Goal: Transaction & Acquisition: Purchase product/service

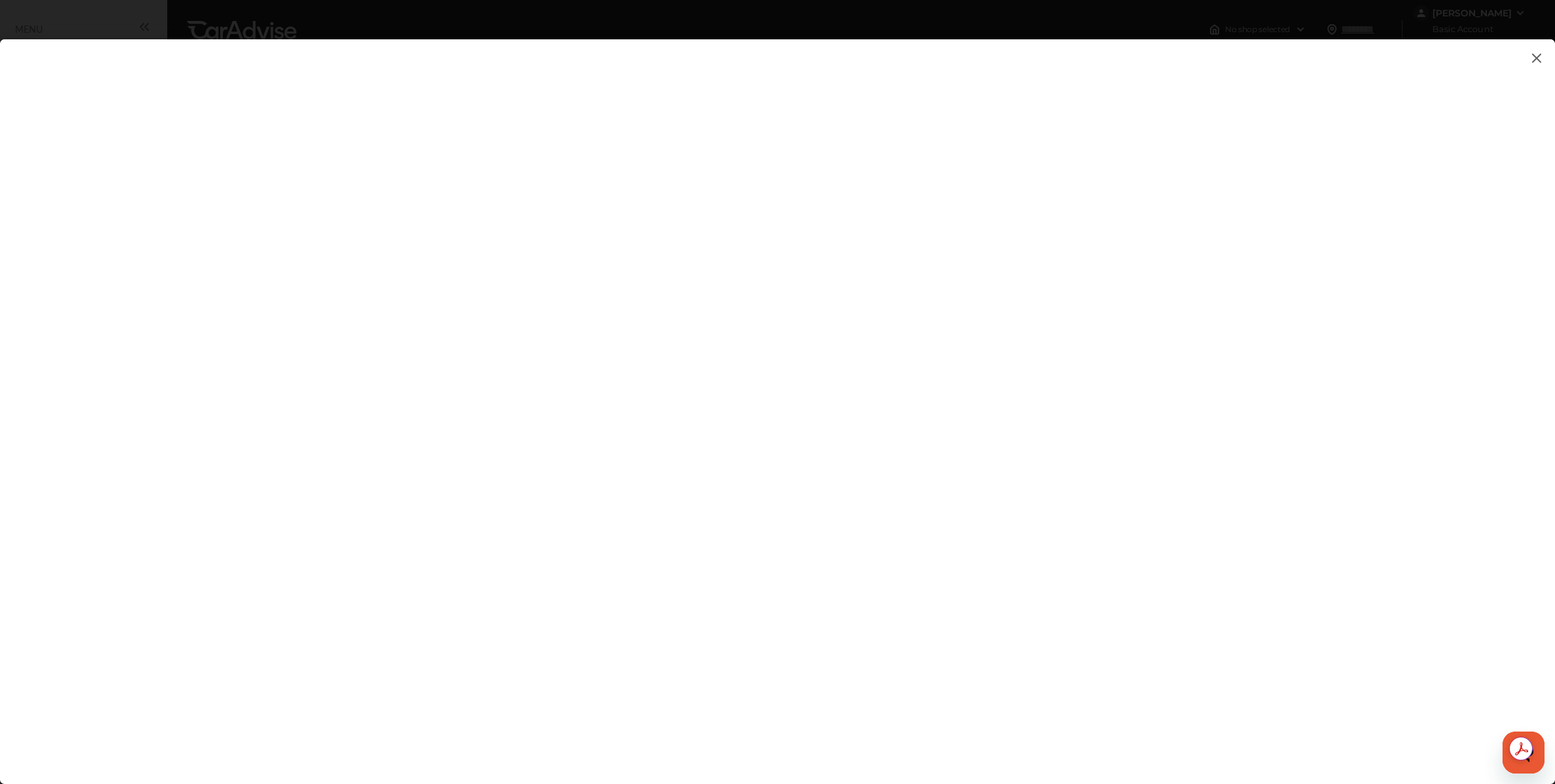
click at [1536, 64] on img at bounding box center [1537, 58] width 16 height 17
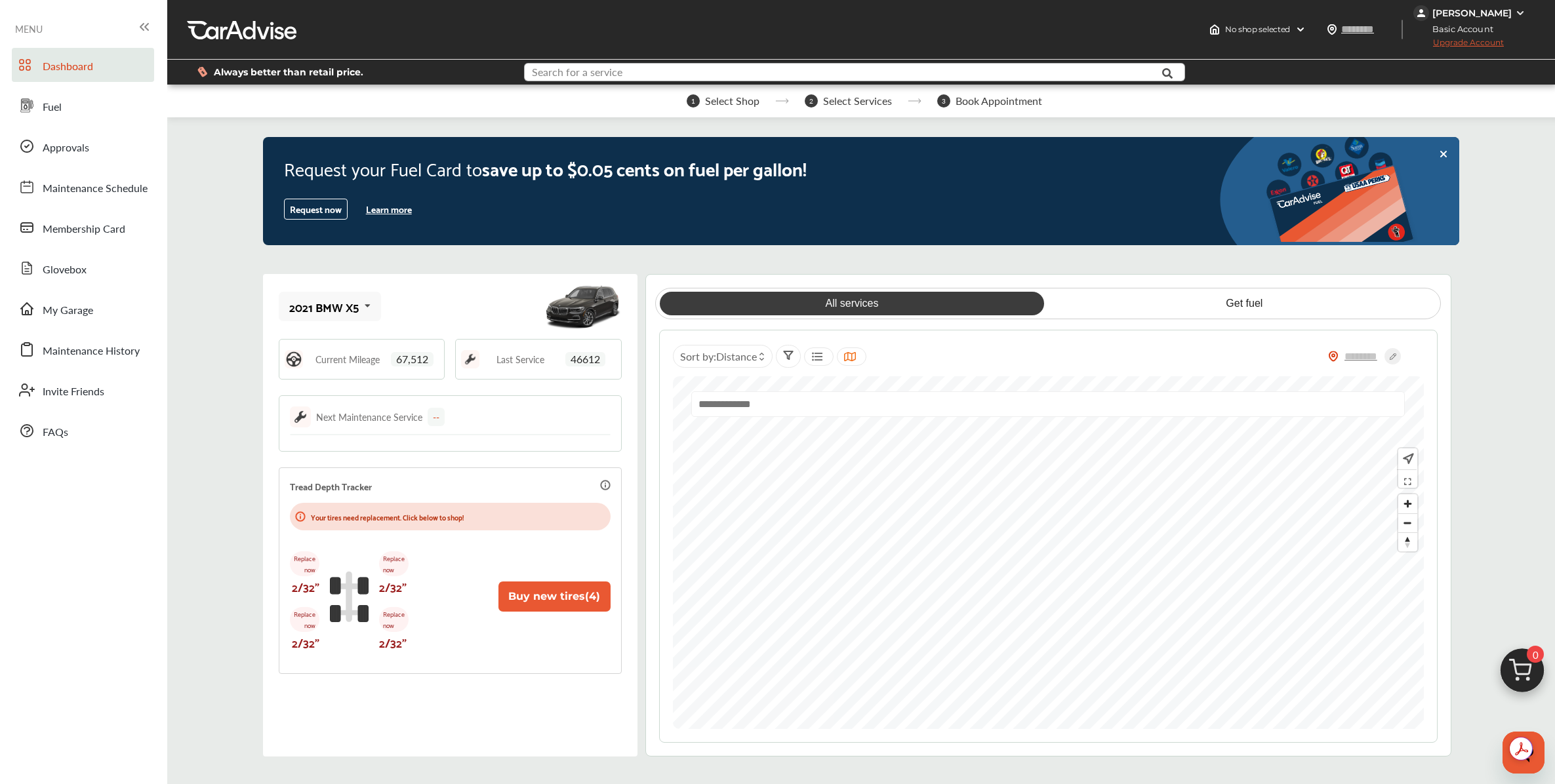
click at [646, 72] on input "text" at bounding box center [822, 74] width 594 height 20
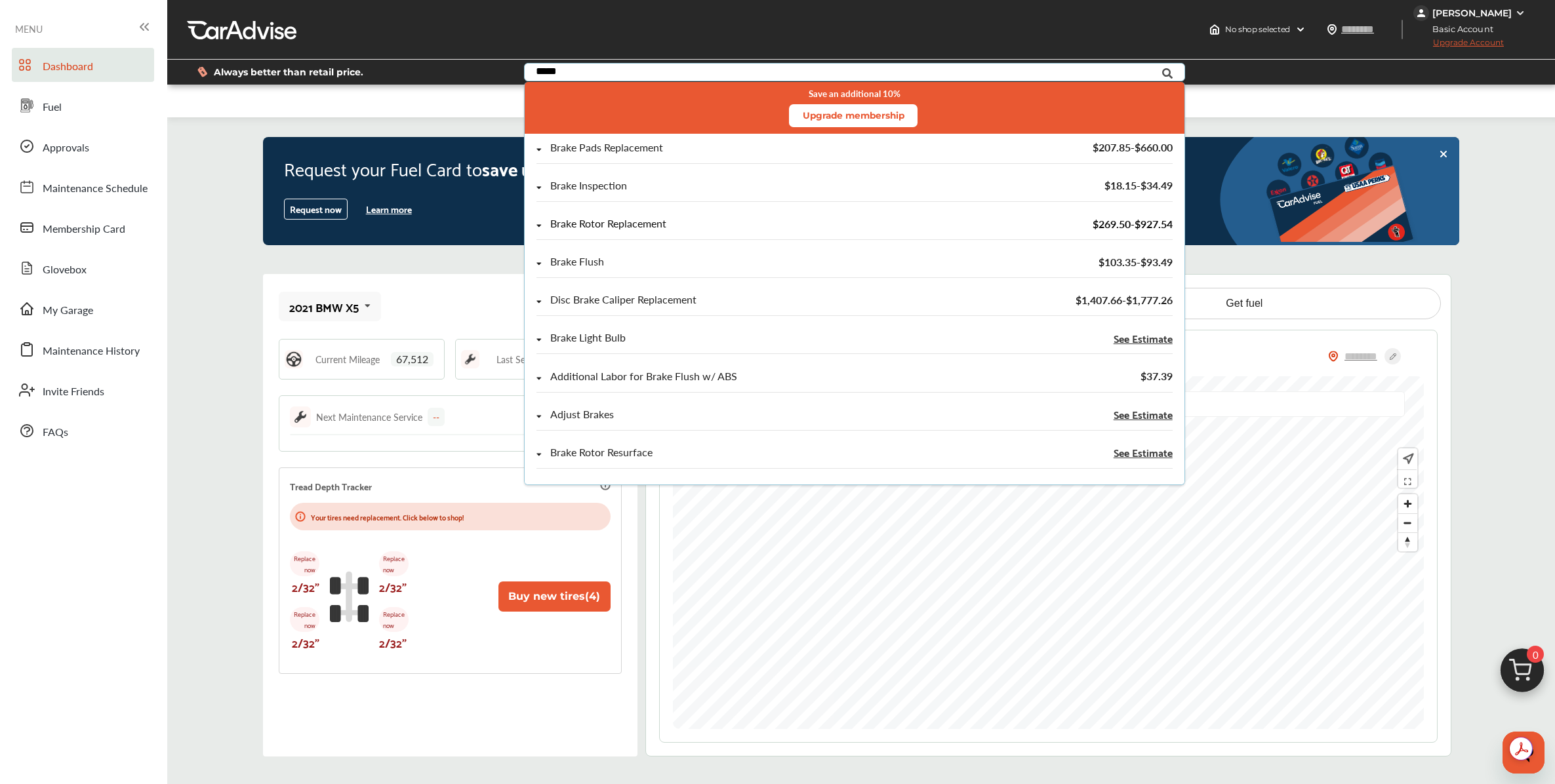
type input "*****"
click at [589, 220] on div "Brake Rotor Replacement" at bounding box center [608, 223] width 116 height 11
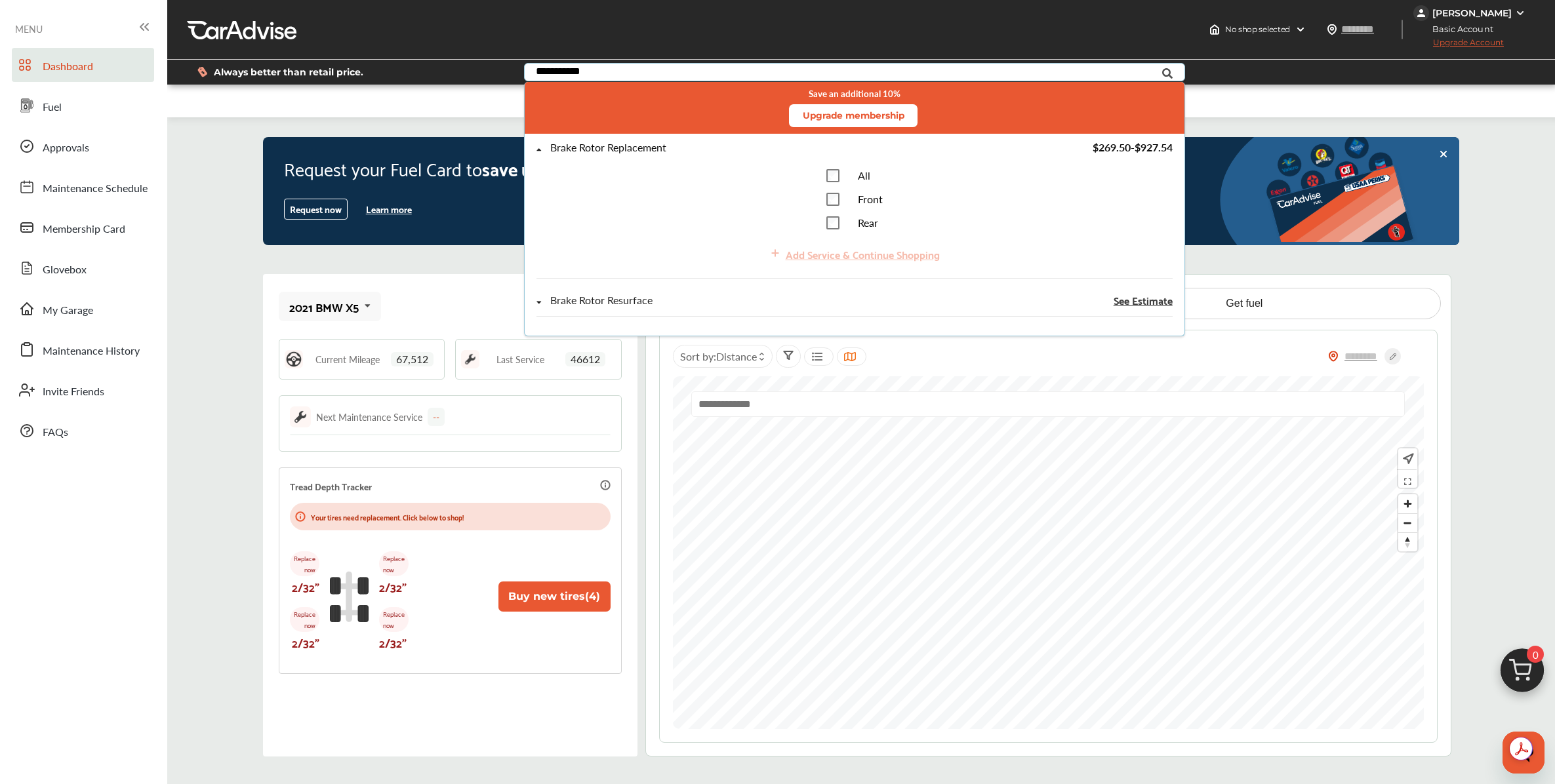
type input "**********"
click at [835, 206] on div "All Front Rear" at bounding box center [855, 199] width 57 height 60
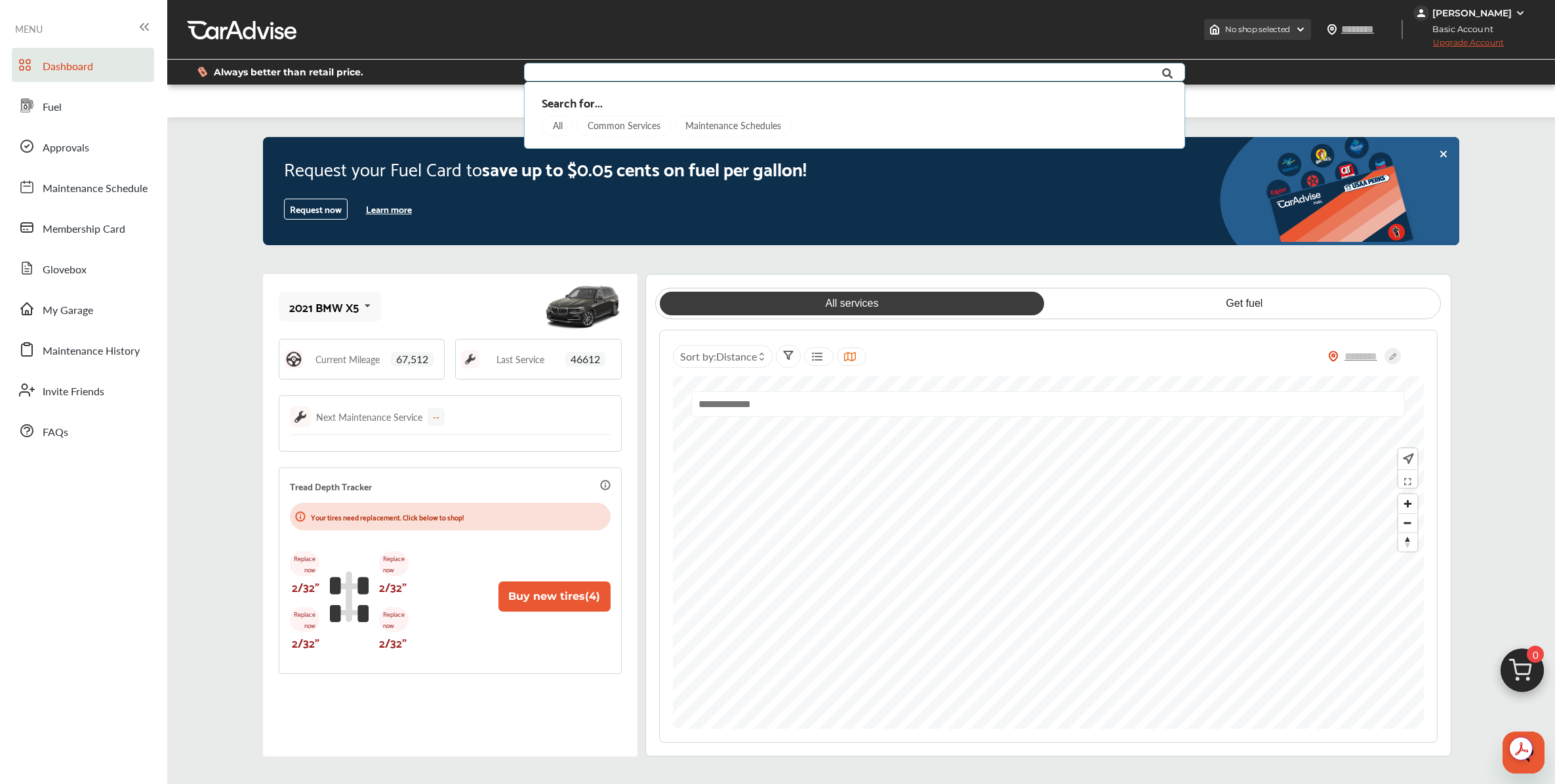
click at [1290, 27] on span "No shop selected" at bounding box center [1257, 29] width 65 height 10
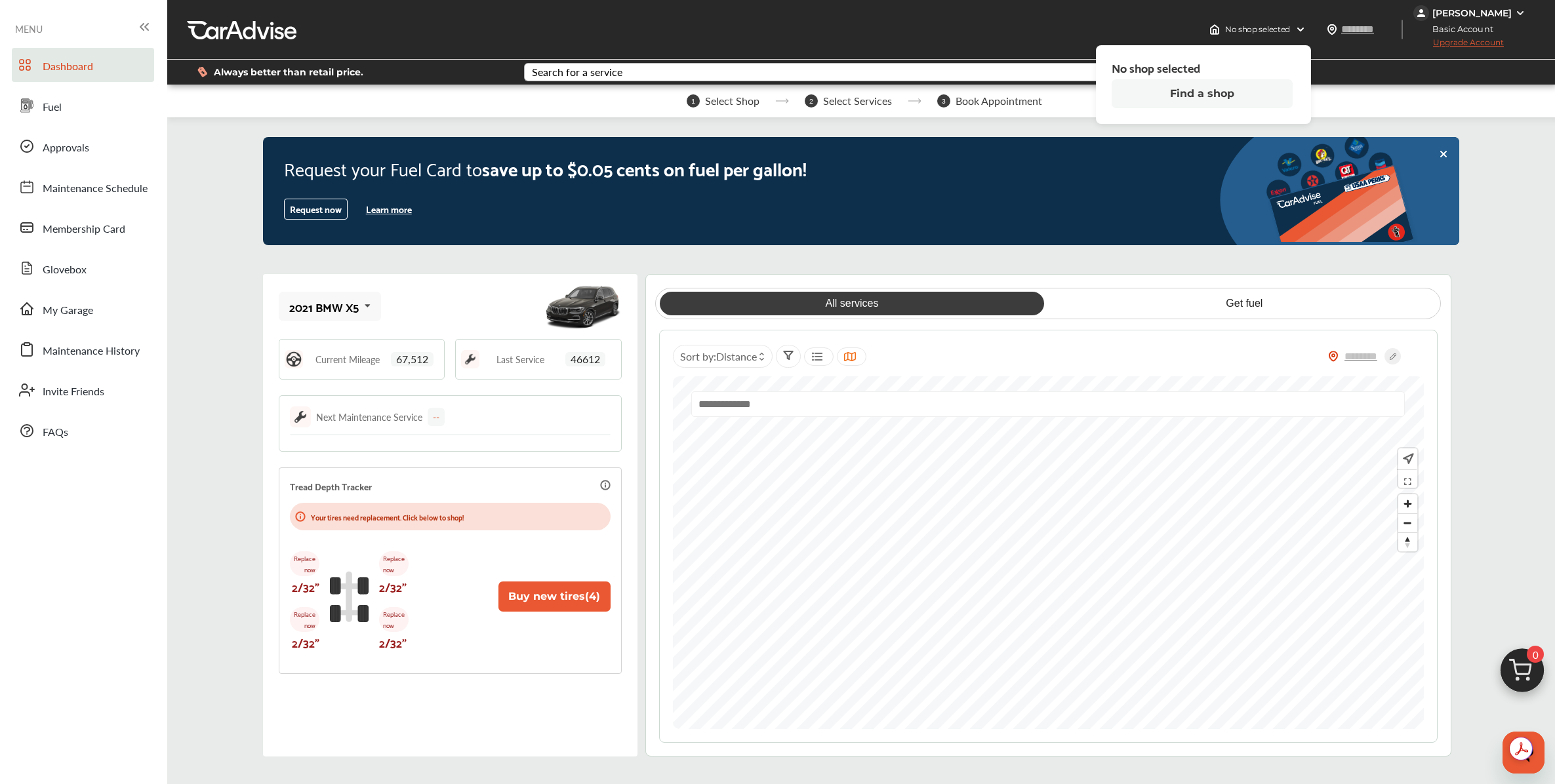
click at [1217, 92] on button "Find a shop" at bounding box center [1202, 94] width 181 height 29
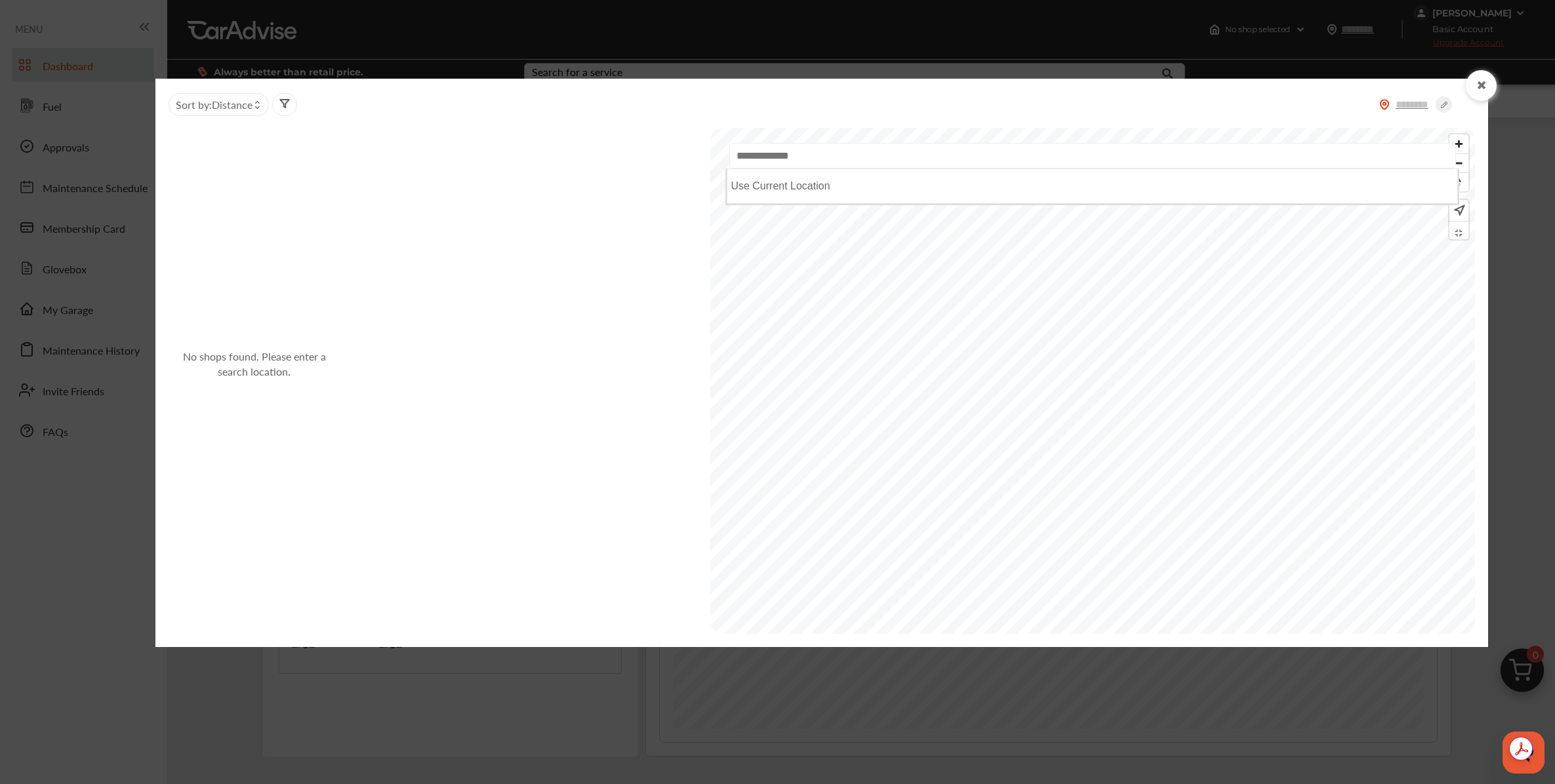
click at [998, 160] on input "text" at bounding box center [1092, 155] width 726 height 25
type input "*"
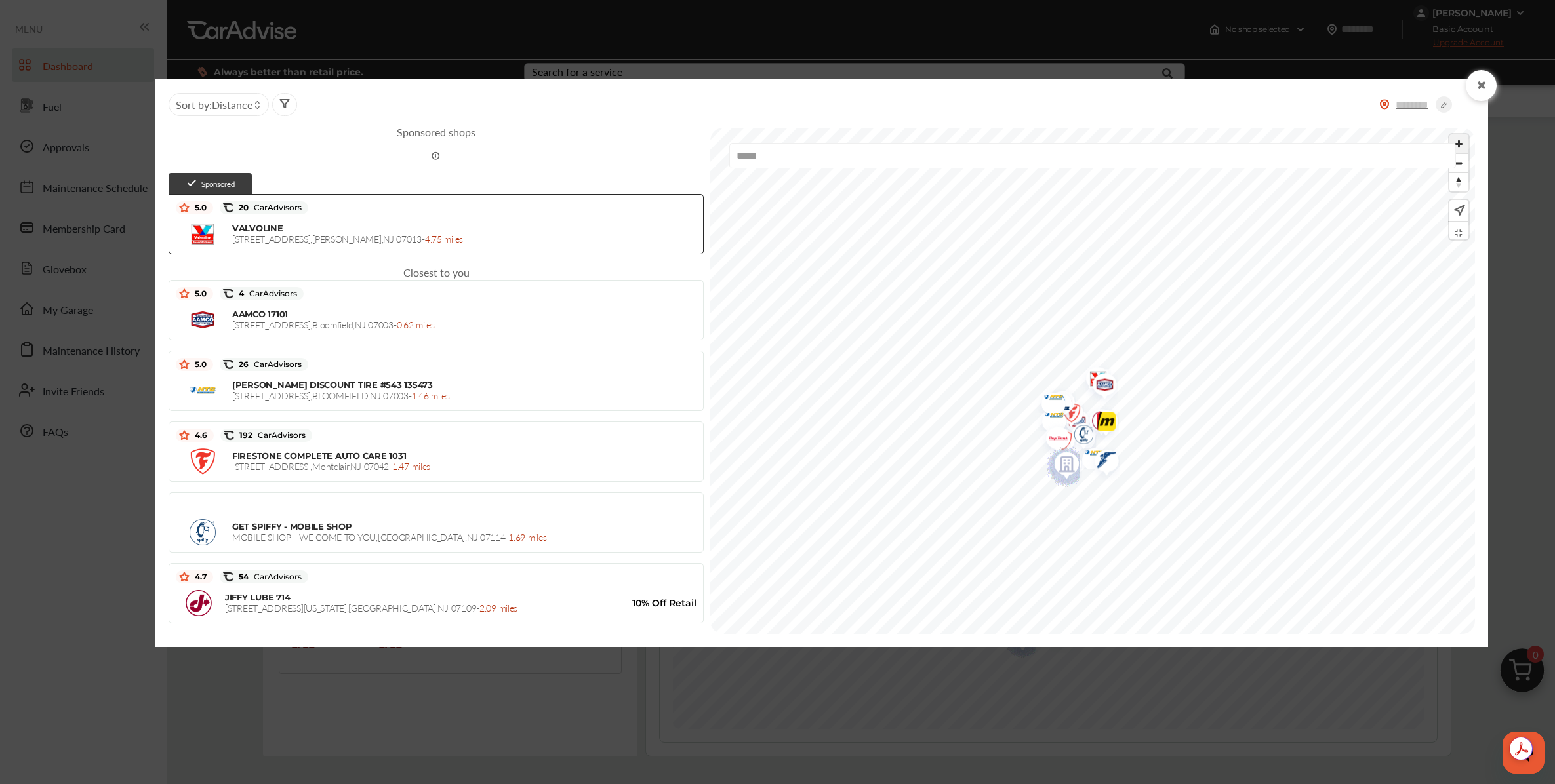
type input "*****"
click at [1462, 141] on span "Zoom in" at bounding box center [1458, 144] width 19 height 19
click at [1461, 147] on span "Zoom in" at bounding box center [1458, 144] width 19 height 19
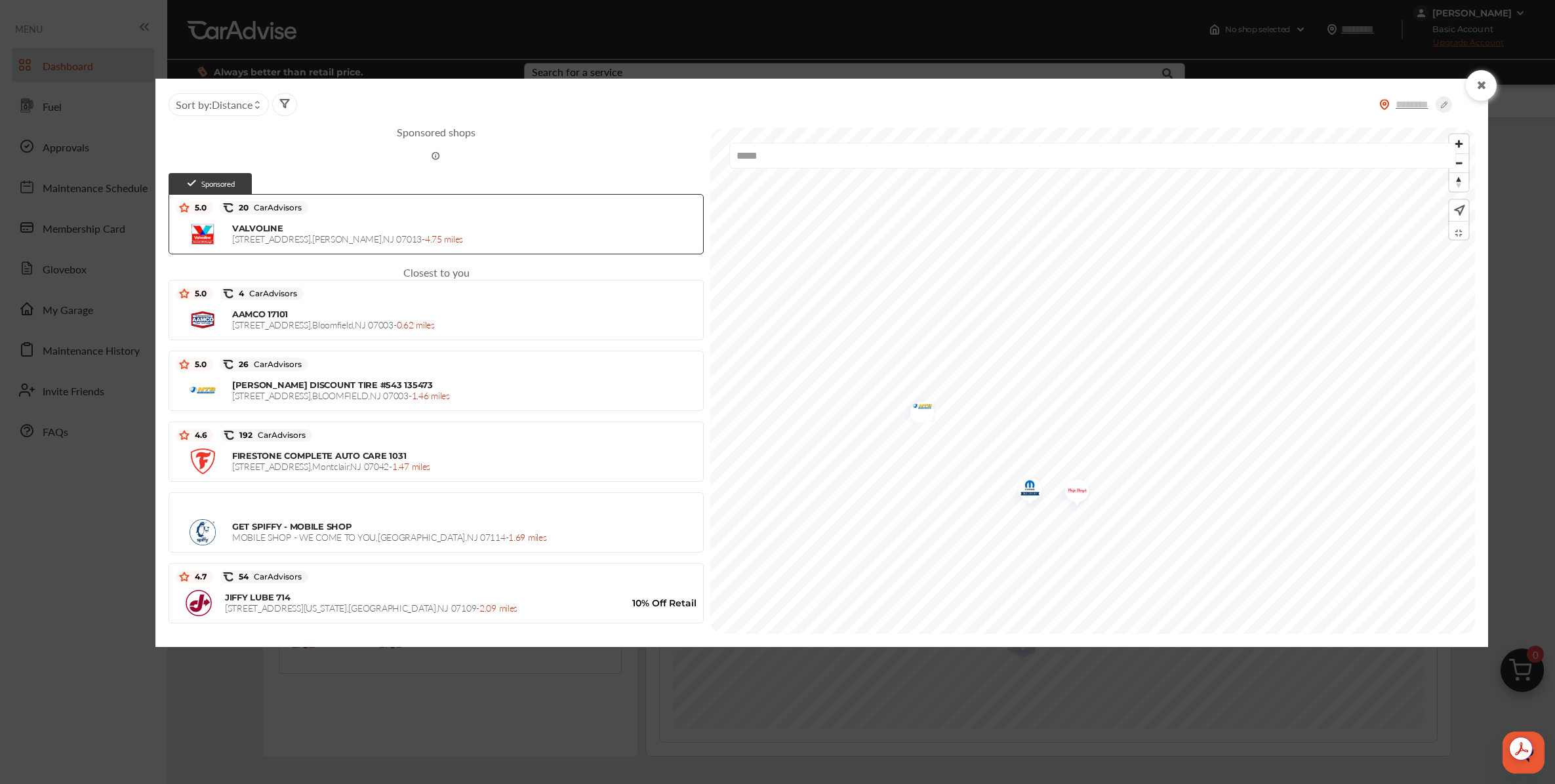
click at [1083, 487] on img "Map marker" at bounding box center [1072, 492] width 35 height 41
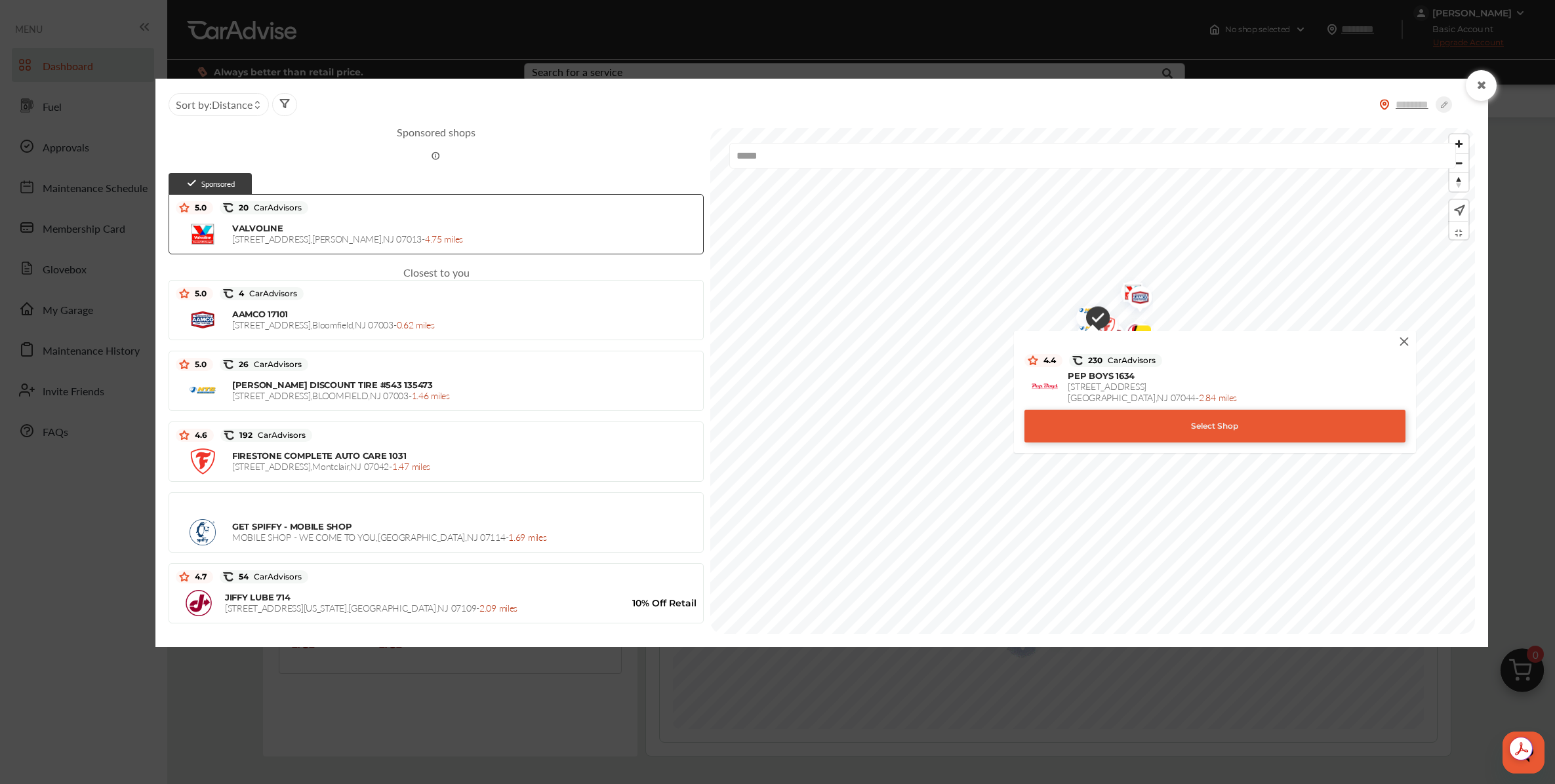
click at [1162, 432] on div "Select Shop" at bounding box center [1215, 426] width 381 height 33
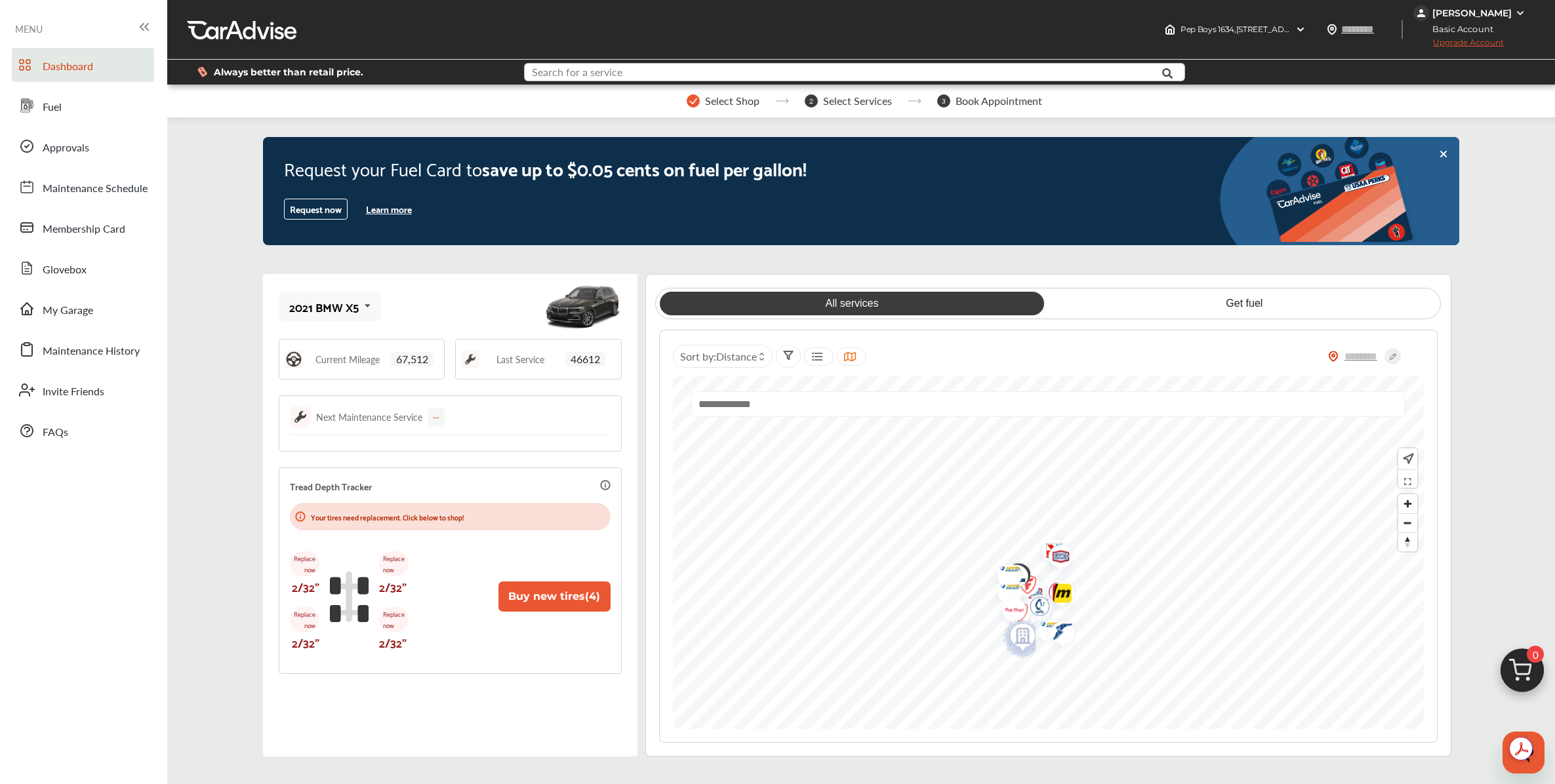
click at [717, 74] on input "text" at bounding box center [822, 74] width 594 height 20
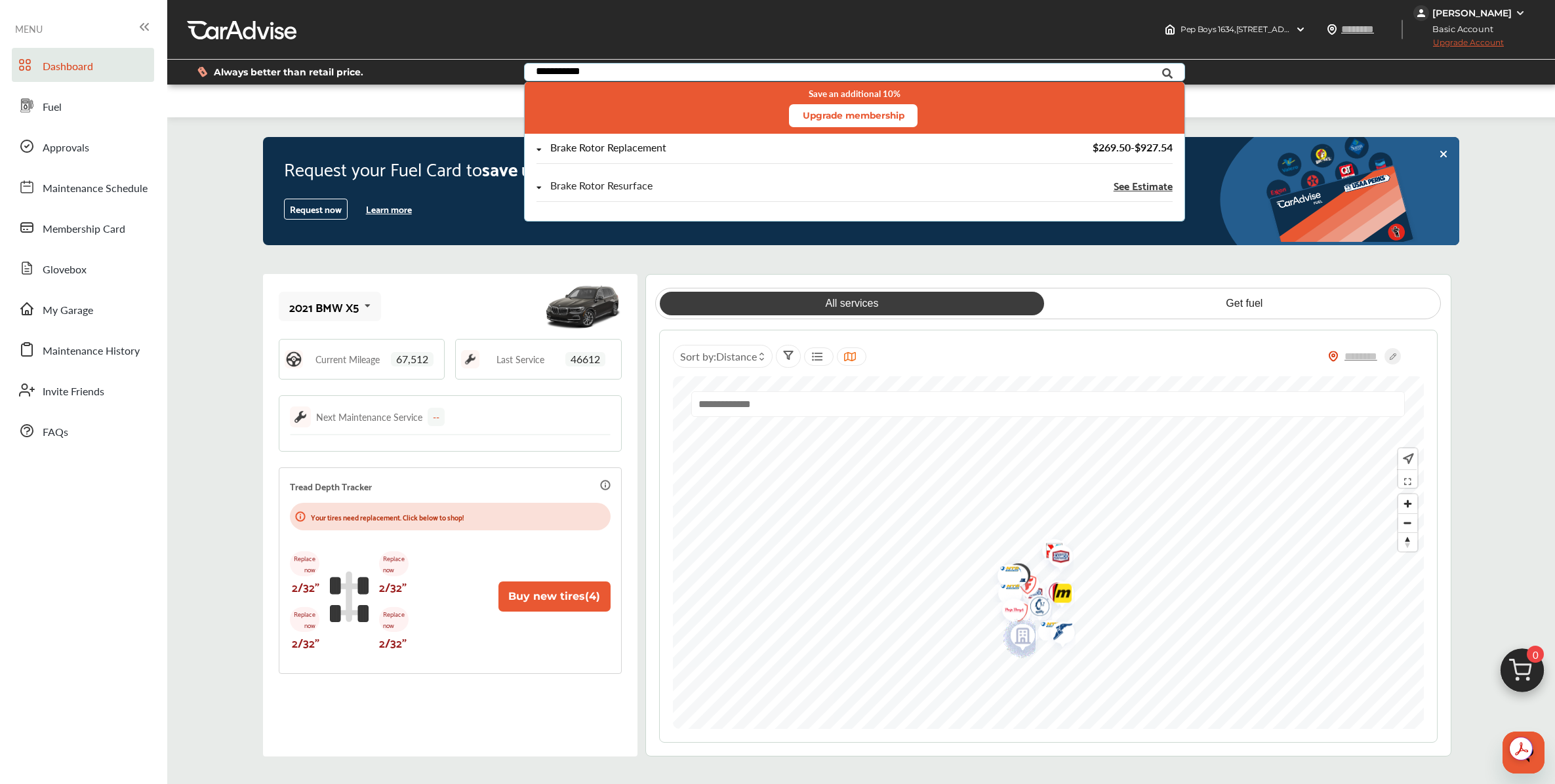
type input "**********"
click at [924, 153] on div "Brake Rotor Replacement $269.50 - $927.54" at bounding box center [854, 153] width 636 height 22
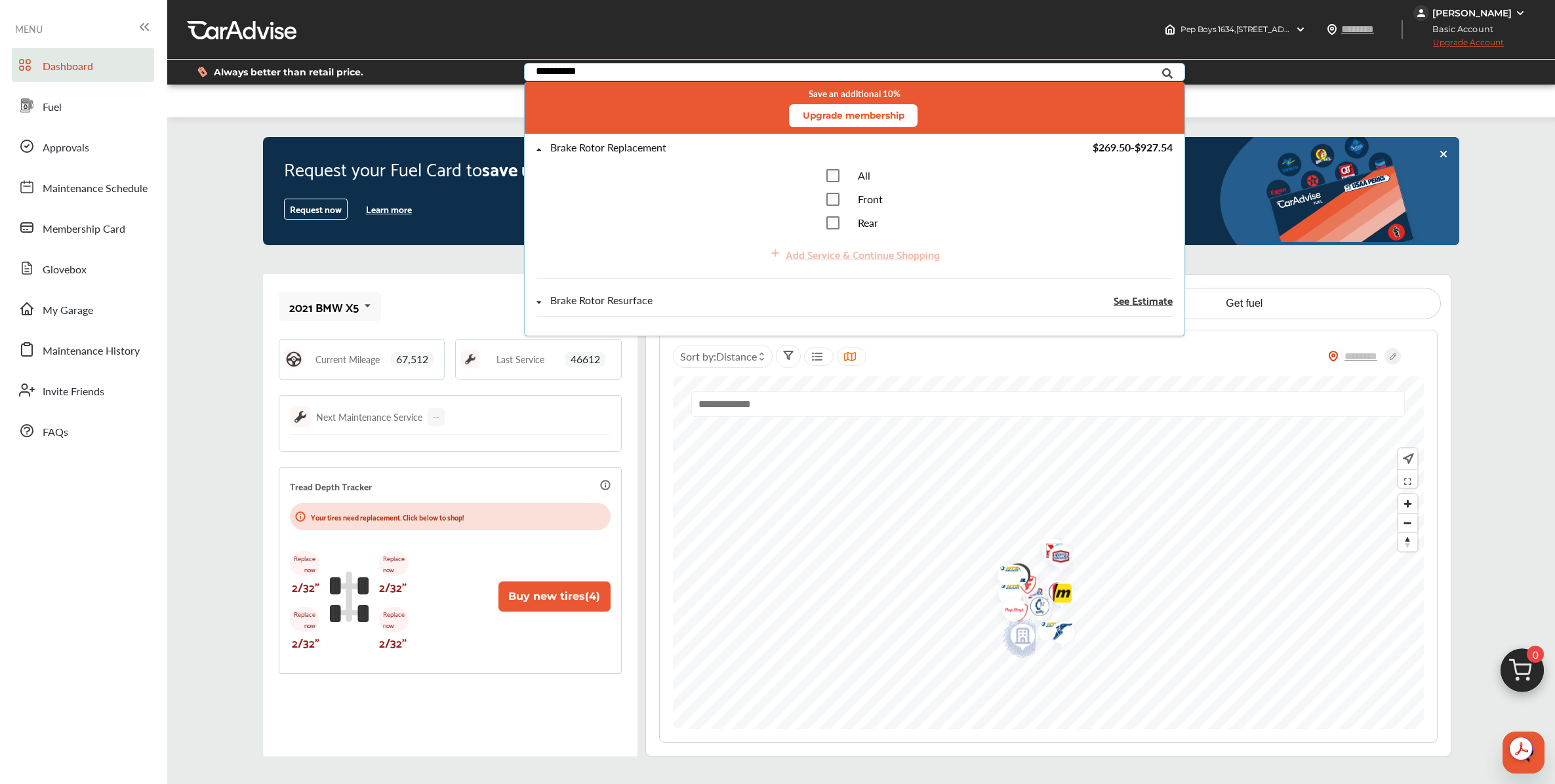
type input "**********"
click at [801, 251] on div "Add Service & Continue Shopping" at bounding box center [854, 254] width 636 height 28
click at [828, 257] on div "Add Service & Continue Shopping" at bounding box center [854, 254] width 636 height 28
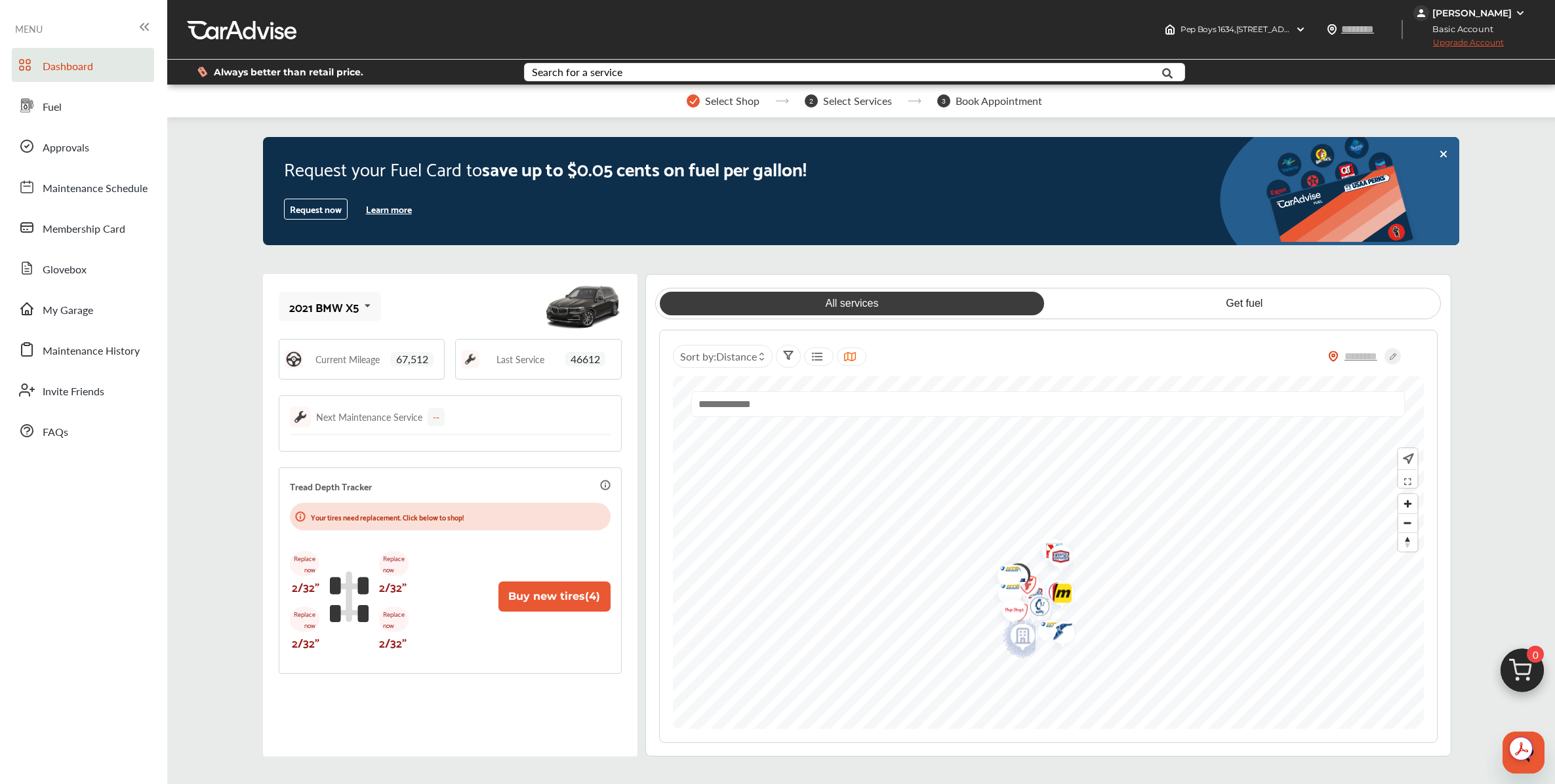
click at [440, 420] on div "--" at bounding box center [435, 416] width 17 height 18
click at [438, 418] on div "--" at bounding box center [435, 416] width 17 height 18
click at [460, 413] on div "Next Maintenance Service --" at bounding box center [449, 416] width 320 height 21
drag, startPoint x: 414, startPoint y: 419, endPoint x: 378, endPoint y: 416, distance: 36.1
click at [414, 419] on div "Next Maintenance Service" at bounding box center [369, 417] width 106 height 13
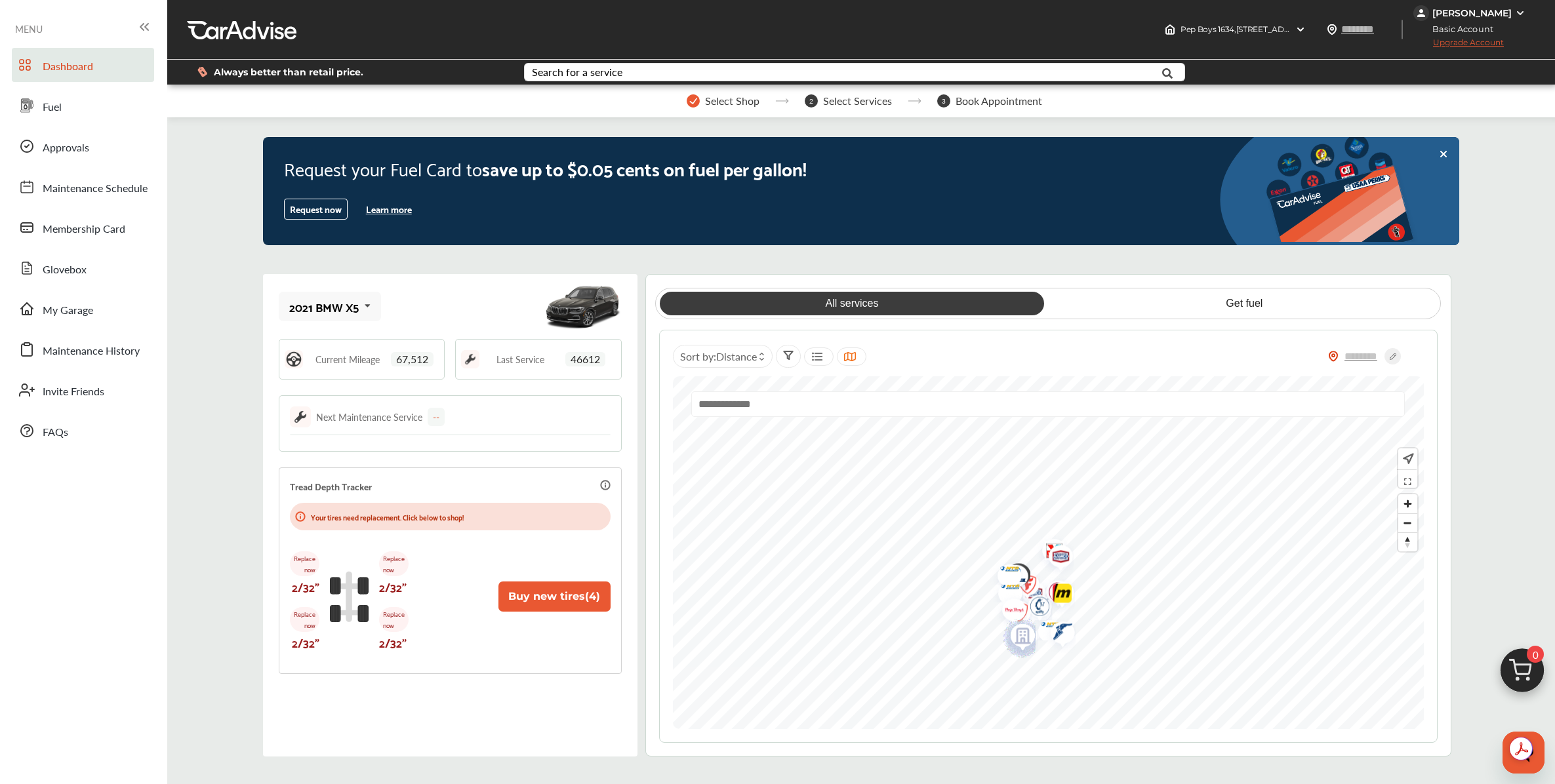
click at [377, 416] on div "Next Maintenance Service" at bounding box center [369, 417] width 106 height 13
click at [644, 78] on input "text" at bounding box center [822, 74] width 594 height 20
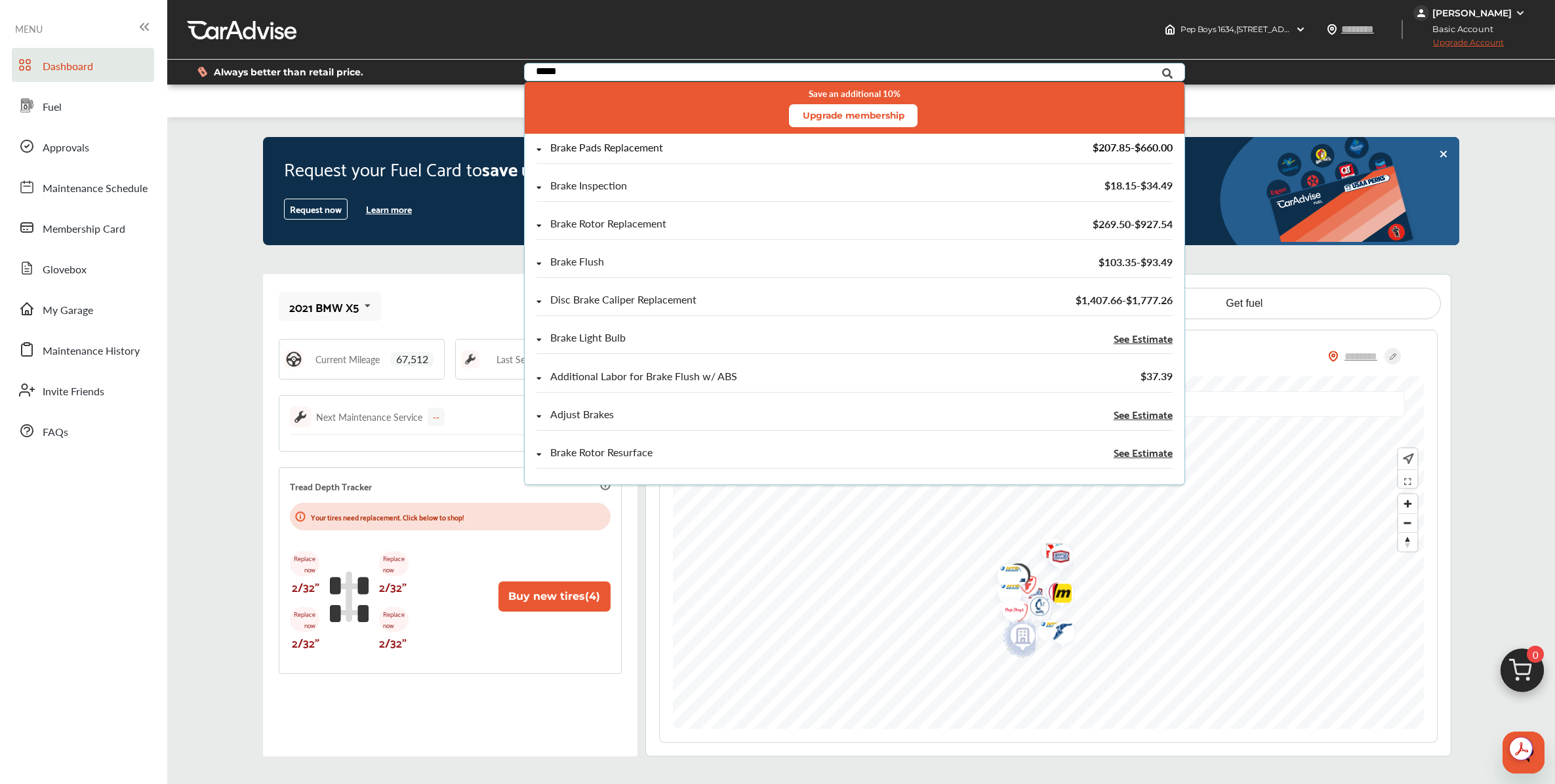
type input "*****"
click at [626, 153] on div "Brake Pads Replacement" at bounding box center [606, 147] width 112 height 11
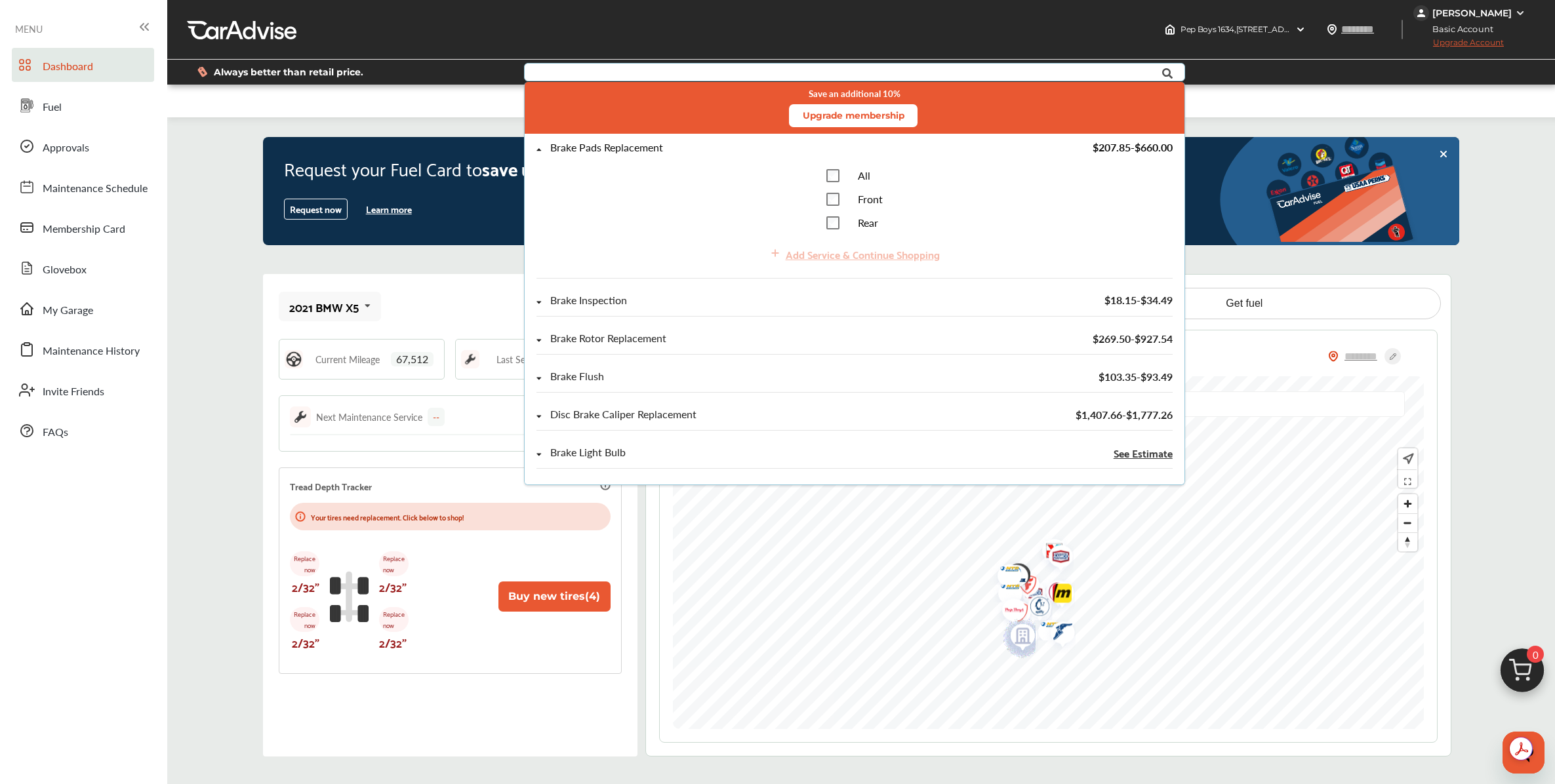
click at [830, 168] on div "Brake Pads Replacement $207.85 - $660.00 All Front Rear Add Service & Continue …" at bounding box center [854, 210] width 636 height 136
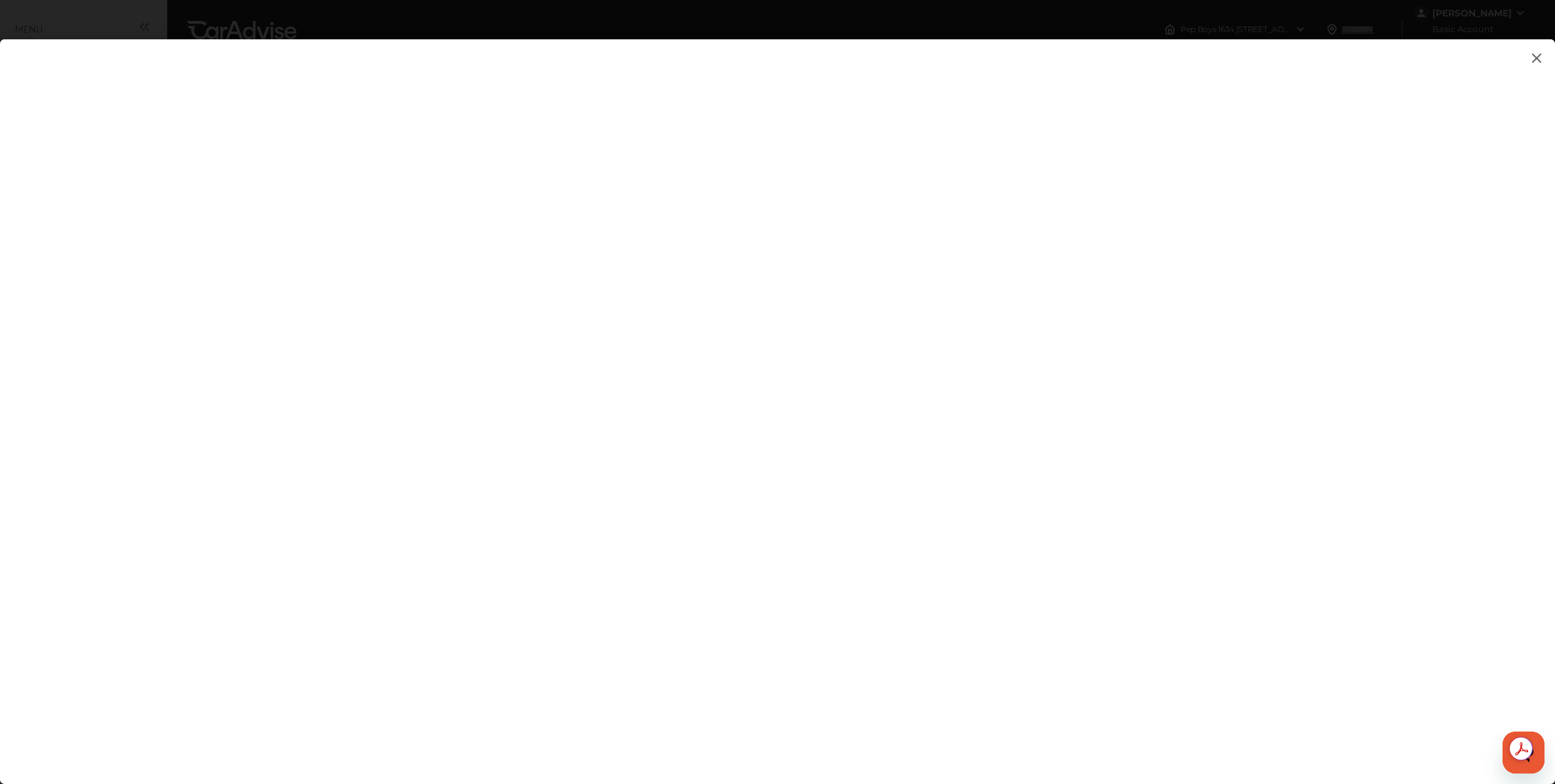
click at [1538, 61] on img at bounding box center [1537, 58] width 16 height 17
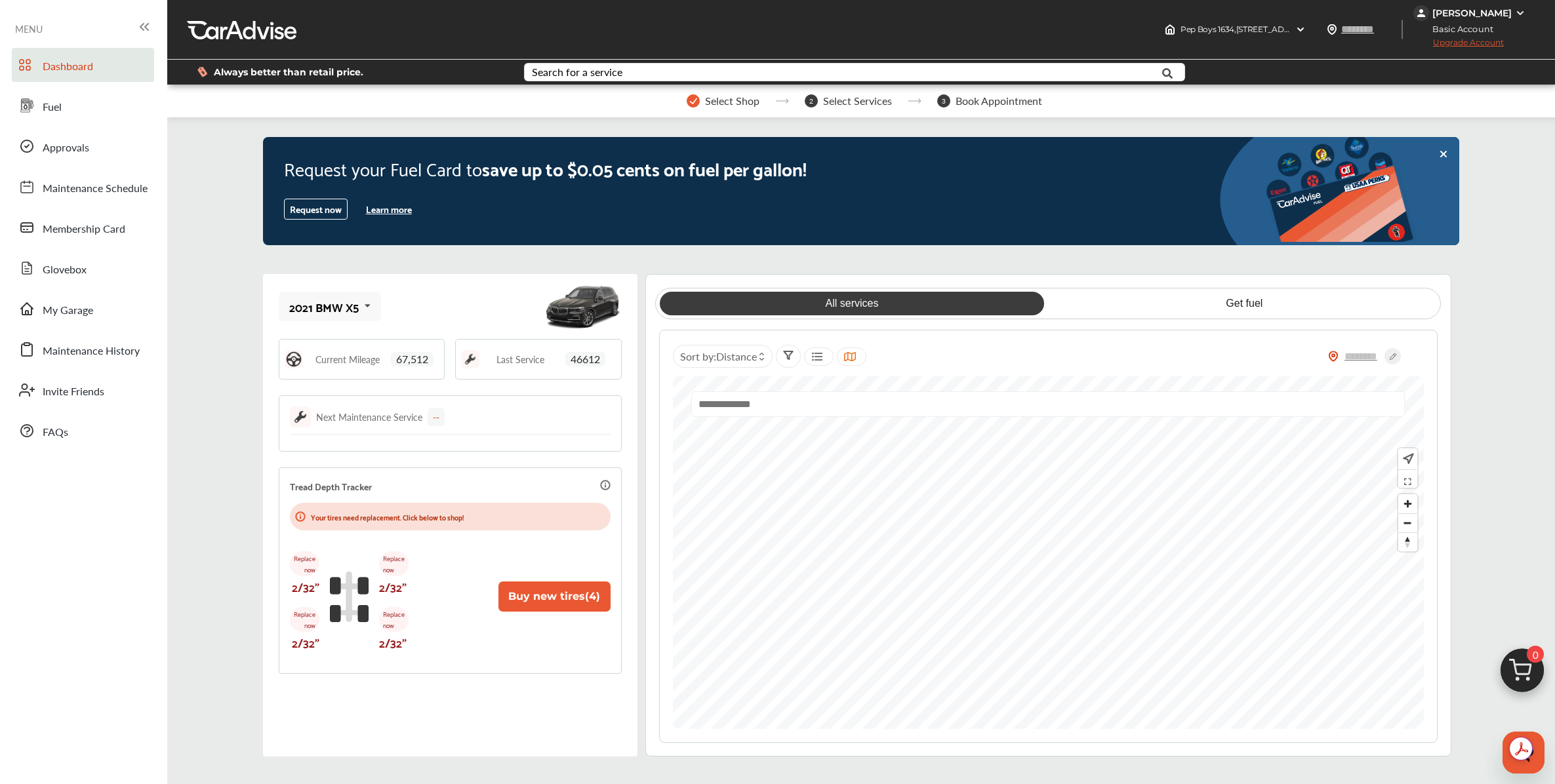
click at [851, 307] on link "All services" at bounding box center [852, 303] width 385 height 24
click at [858, 99] on span "Select Services" at bounding box center [857, 101] width 69 height 12
click at [748, 67] on input "text" at bounding box center [822, 74] width 594 height 20
click at [452, 88] on div "Always better than retail price. Search for a service Search for... All Common …" at bounding box center [861, 72] width 1348 height 46
click at [824, 99] on span "Select Services" at bounding box center [857, 101] width 69 height 12
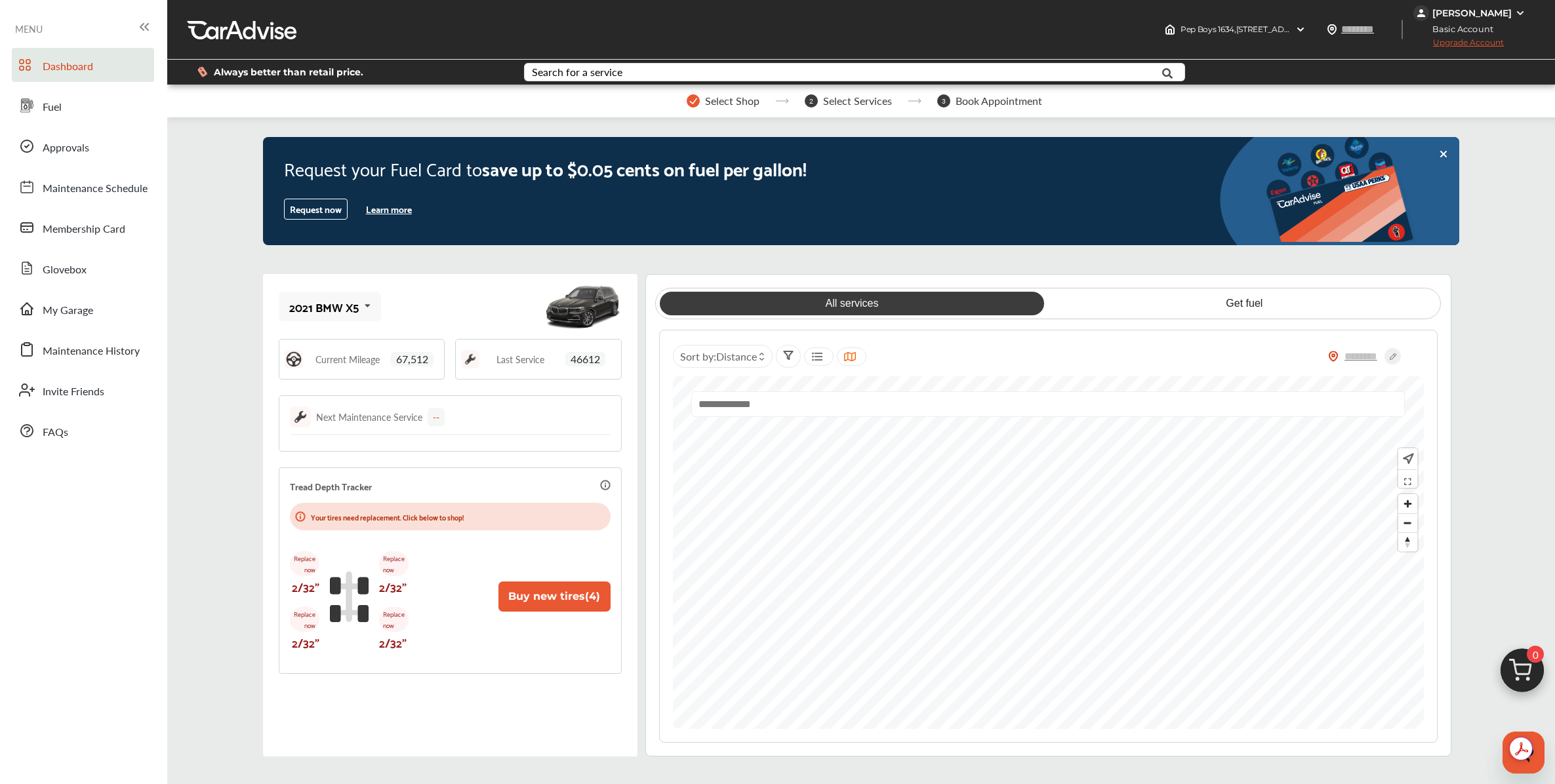
click at [844, 102] on span "Select Services" at bounding box center [857, 101] width 69 height 12
click at [650, 72] on input "text" at bounding box center [822, 74] width 594 height 20
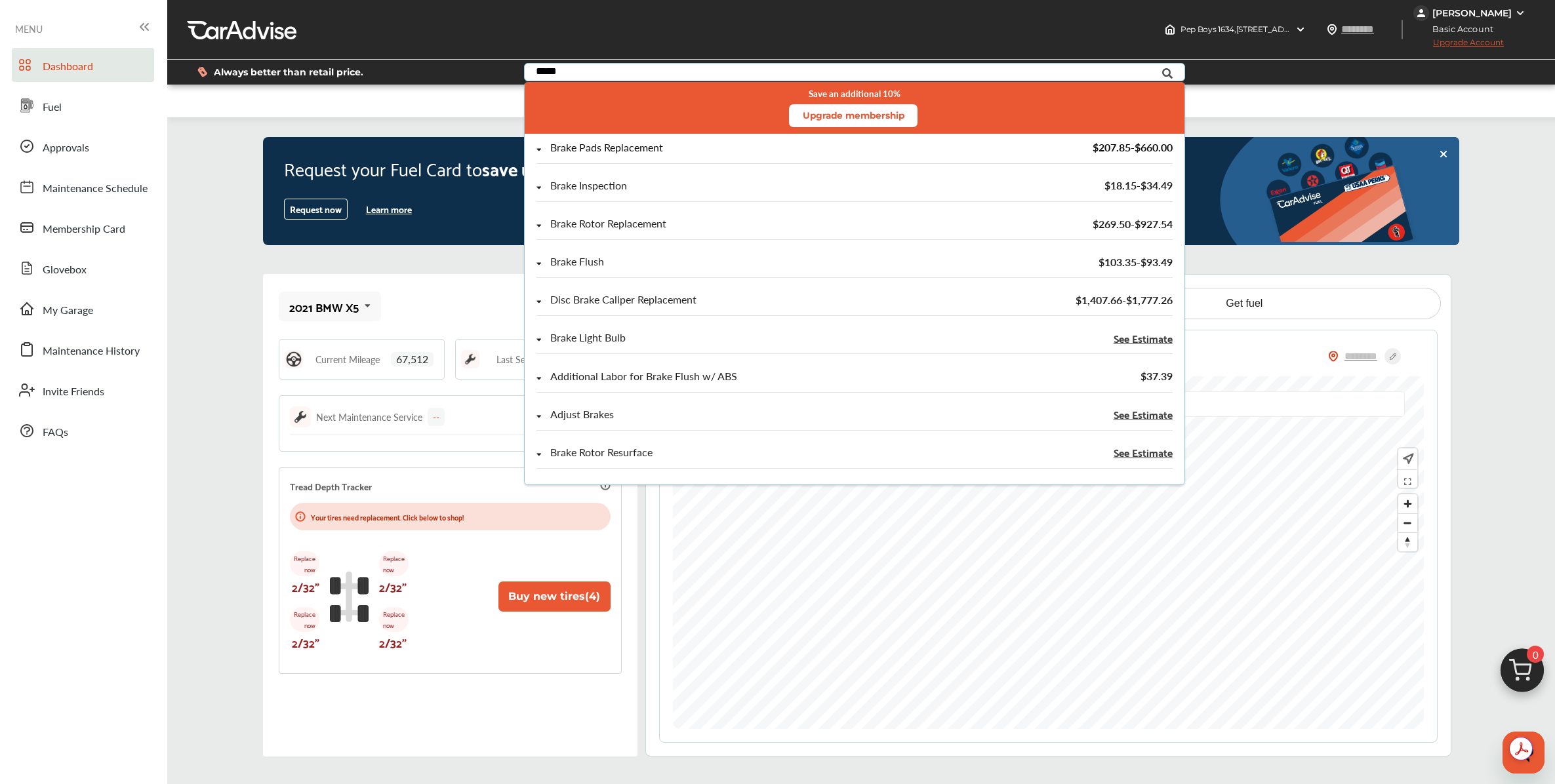
type input "*****"
click at [620, 147] on div "Brake Pads Replacement" at bounding box center [606, 147] width 112 height 11
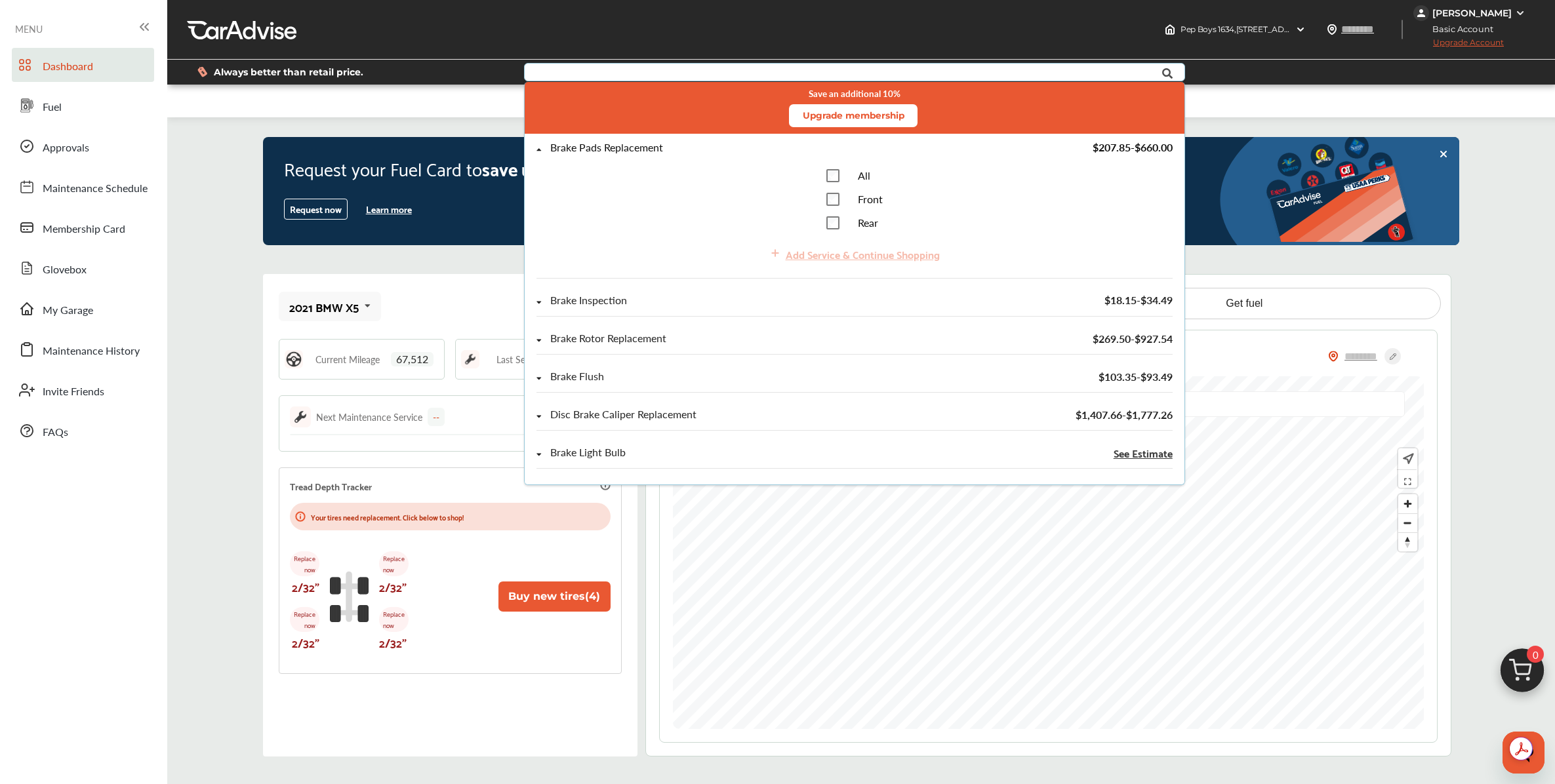
click at [620, 147] on div "Brake Pads Replacement" at bounding box center [606, 147] width 112 height 11
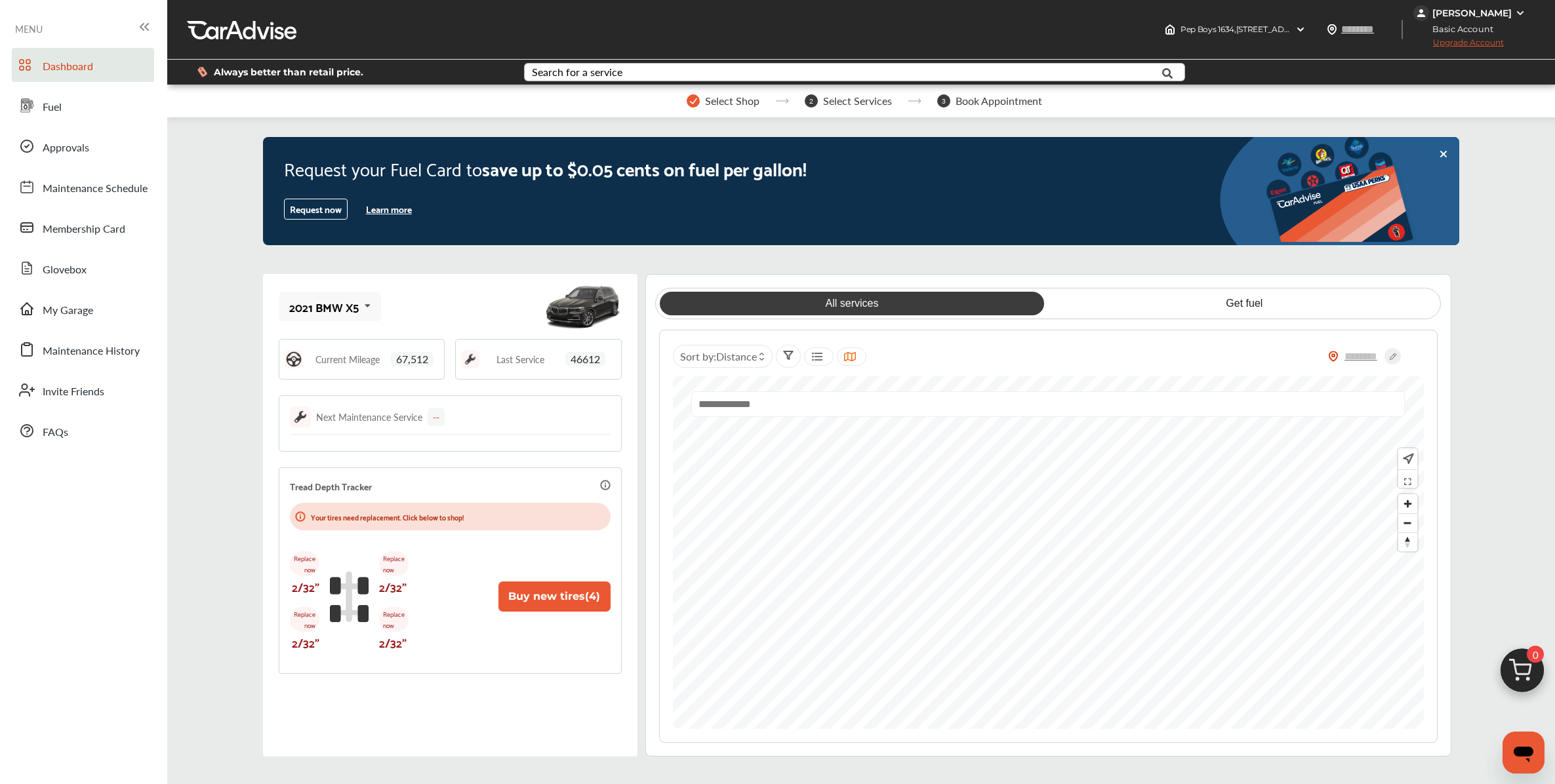
click at [1503, 44] on span "Upgrade Account" at bounding box center [1458, 46] width 91 height 17
